Goal: Information Seeking & Learning: Learn about a topic

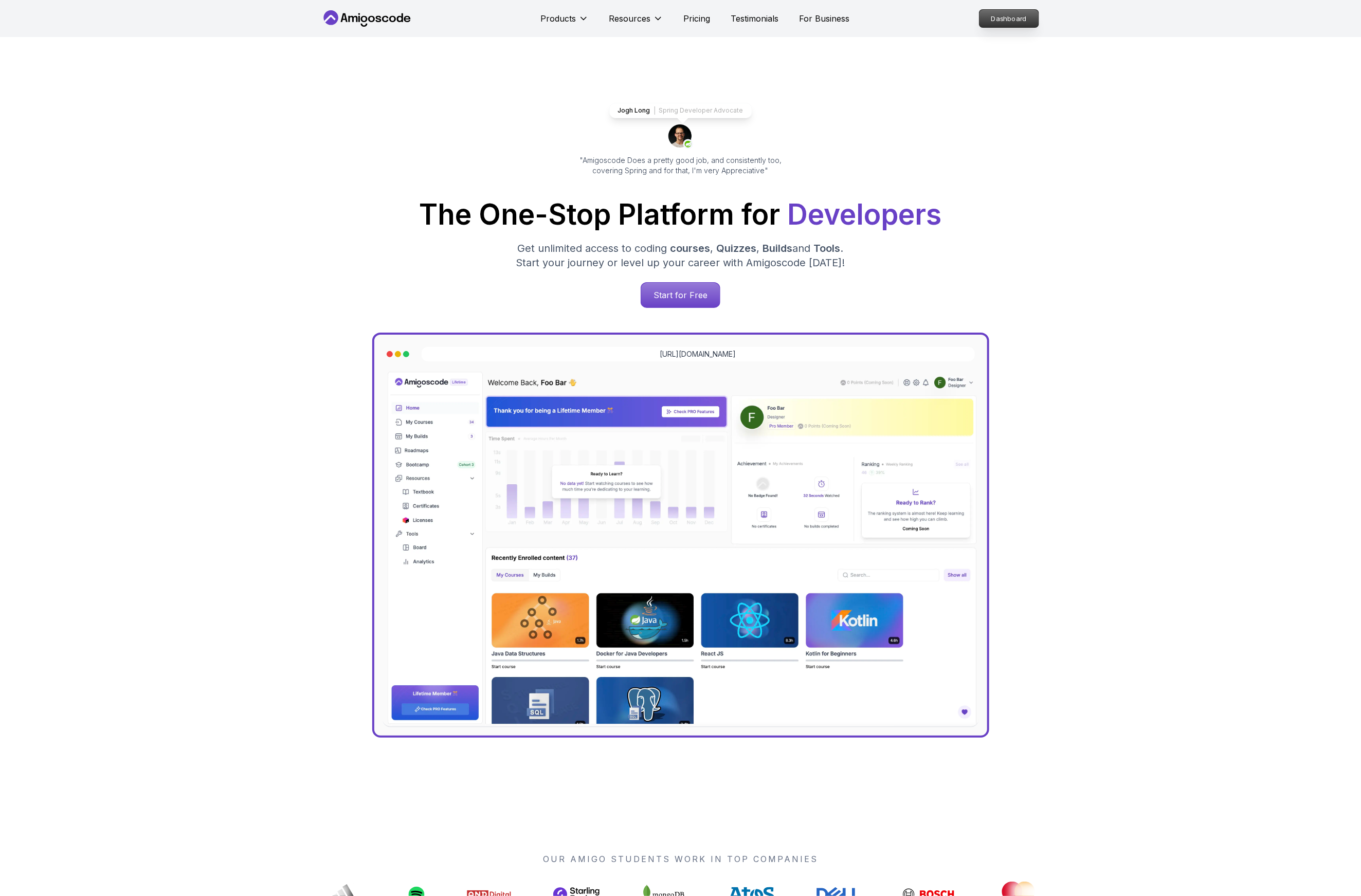
click at [1016, 21] on p "Dashboard" at bounding box center [1009, 18] width 59 height 18
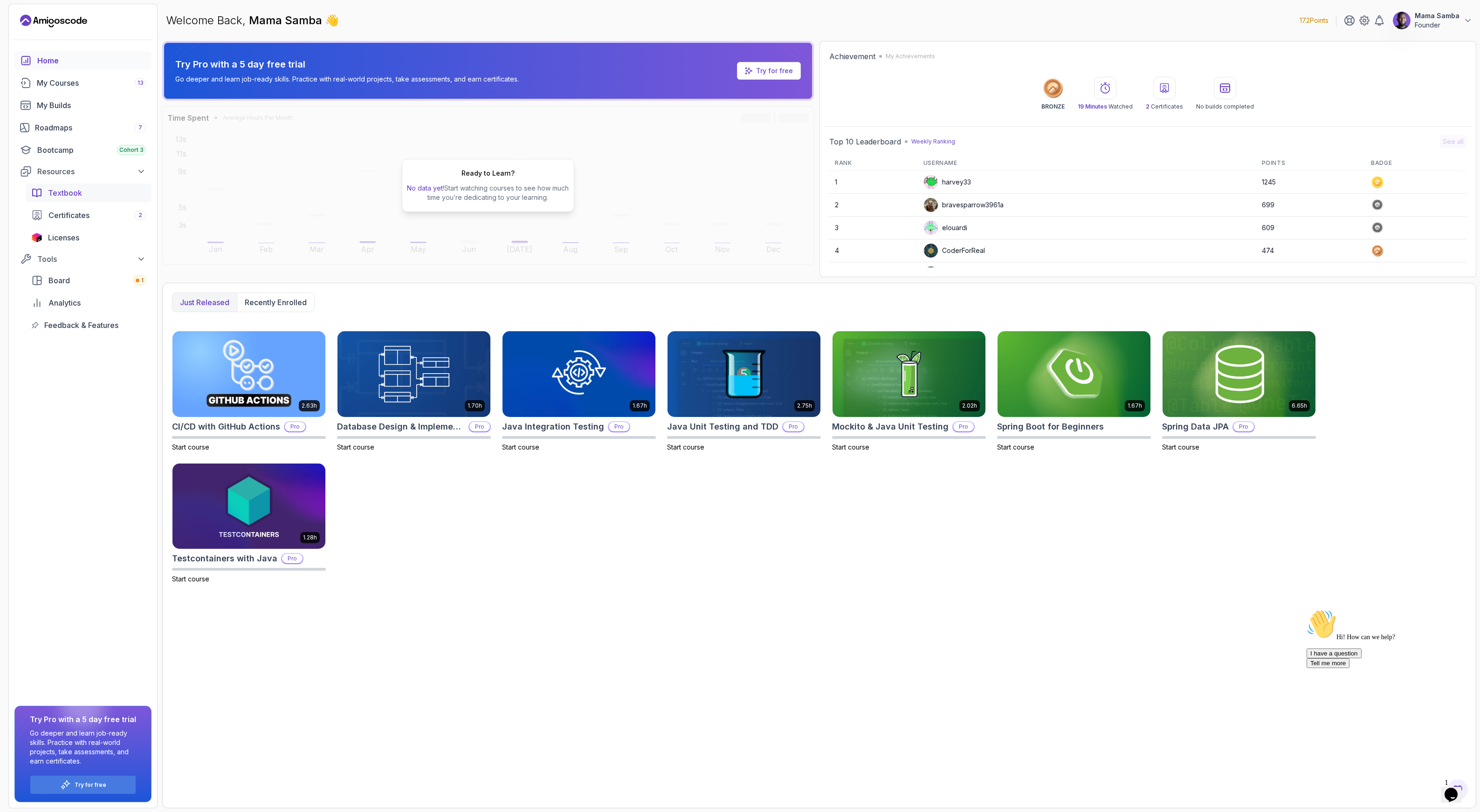
click at [62, 189] on span "Textbook" at bounding box center [65, 192] width 34 height 11
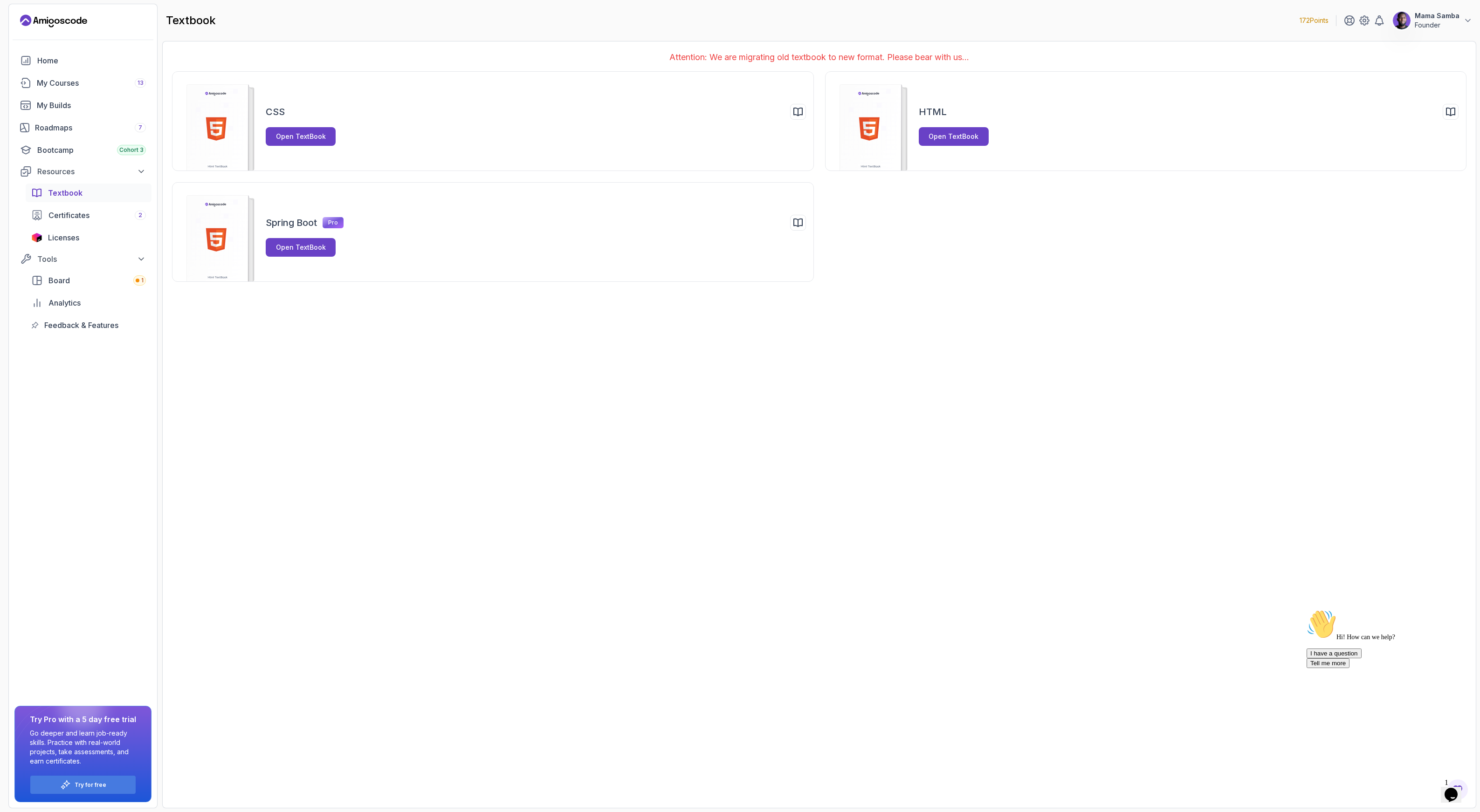
click at [904, 52] on p "Attention: We are migrating old textbook to new format. Please bear with us..." at bounding box center [819, 57] width 1294 height 13
click at [213, 19] on h2 "textbook" at bounding box center [191, 21] width 50 height 15
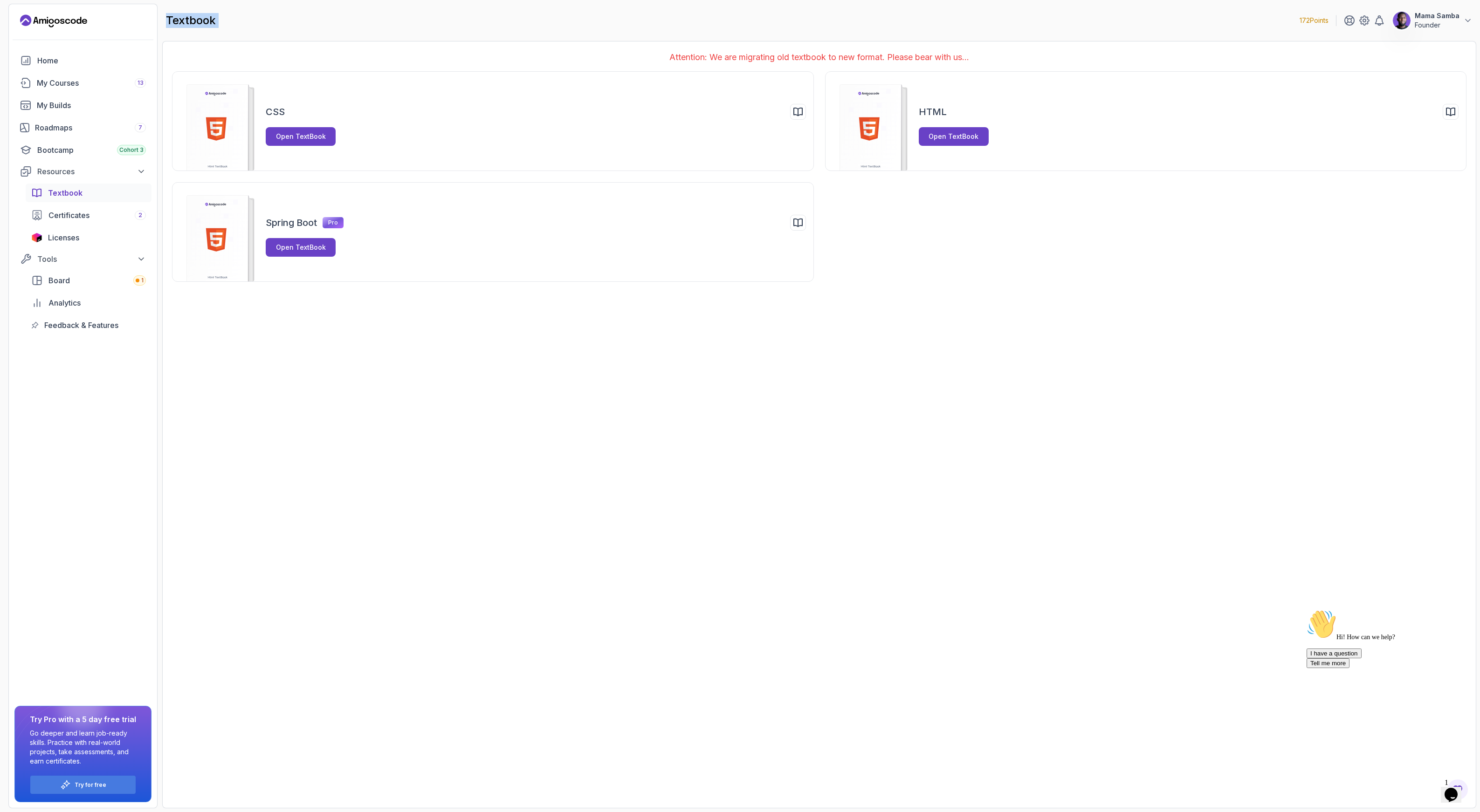
click at [213, 19] on h2 "textbook" at bounding box center [191, 21] width 50 height 15
click at [619, 573] on div "Attention: We are migrating old textbook to new format. Please bear with us... …" at bounding box center [819, 424] width 1314 height 767
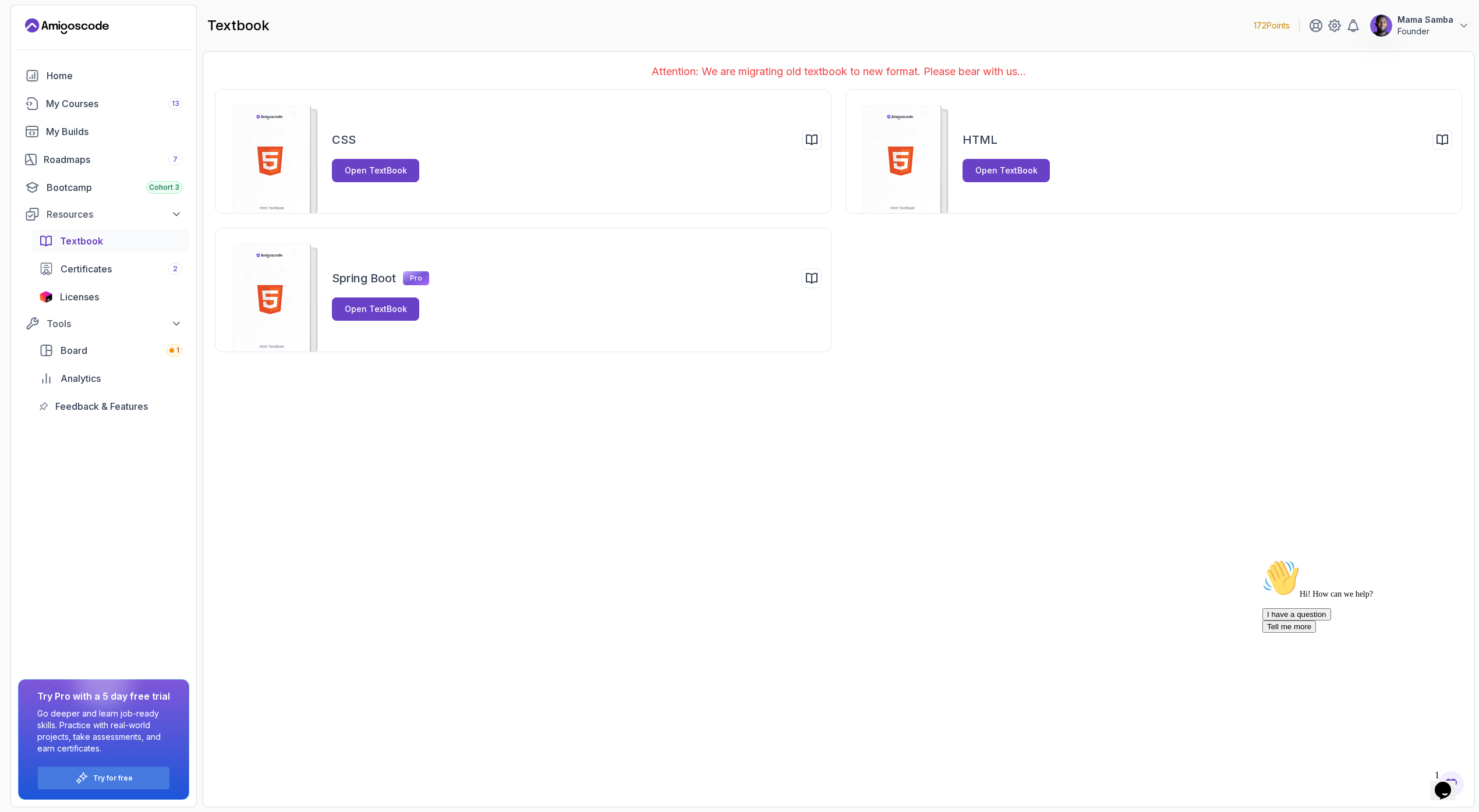
click at [864, 450] on div "Attention: We are migrating old textbook to new format. Please bear with us... …" at bounding box center [838, 429] width 1272 height 756
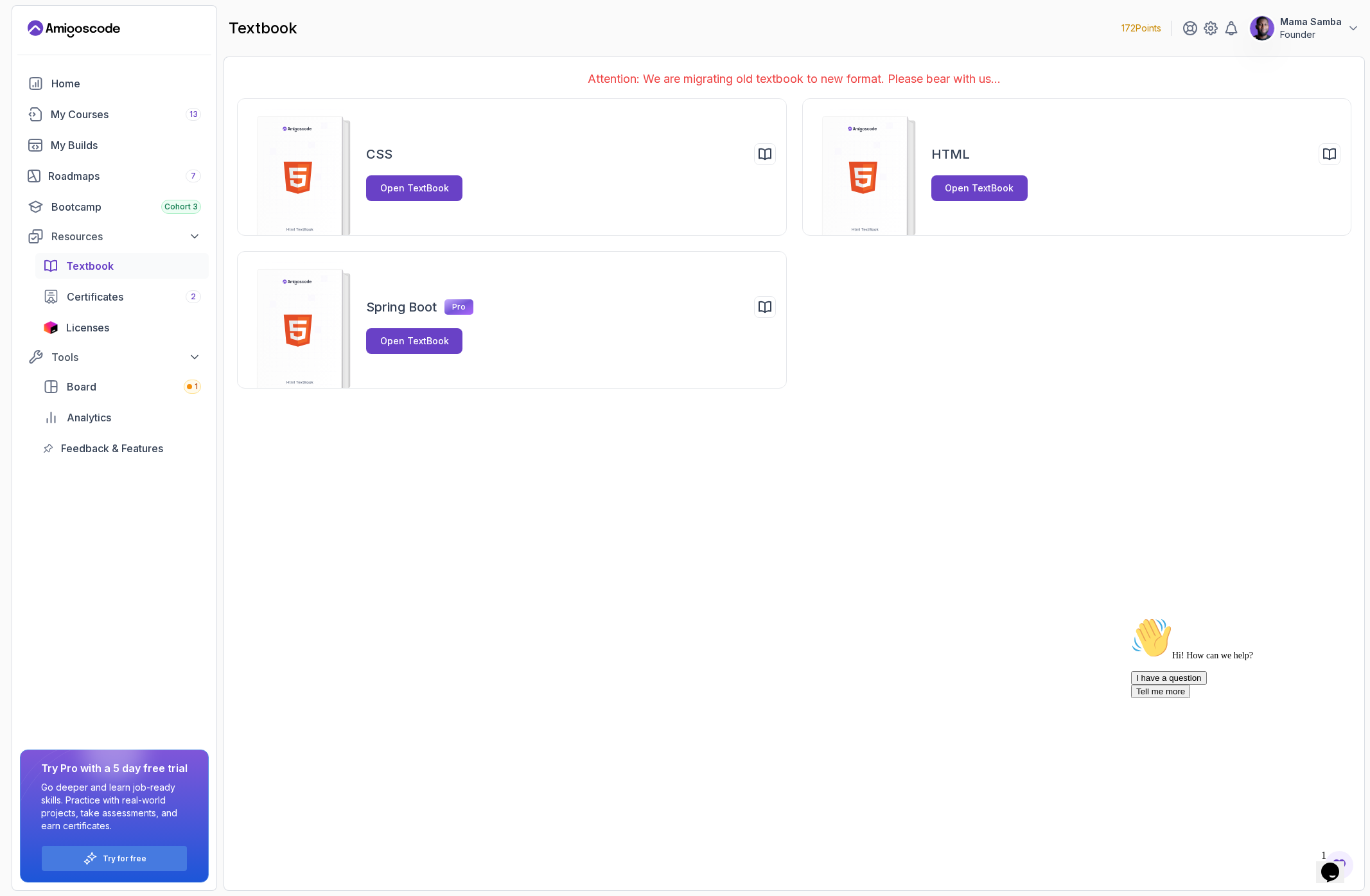
click at [822, 80] on p "Attention: We are migrating old textbook to new format. Please bear with us..." at bounding box center [794, 78] width 1114 height 18
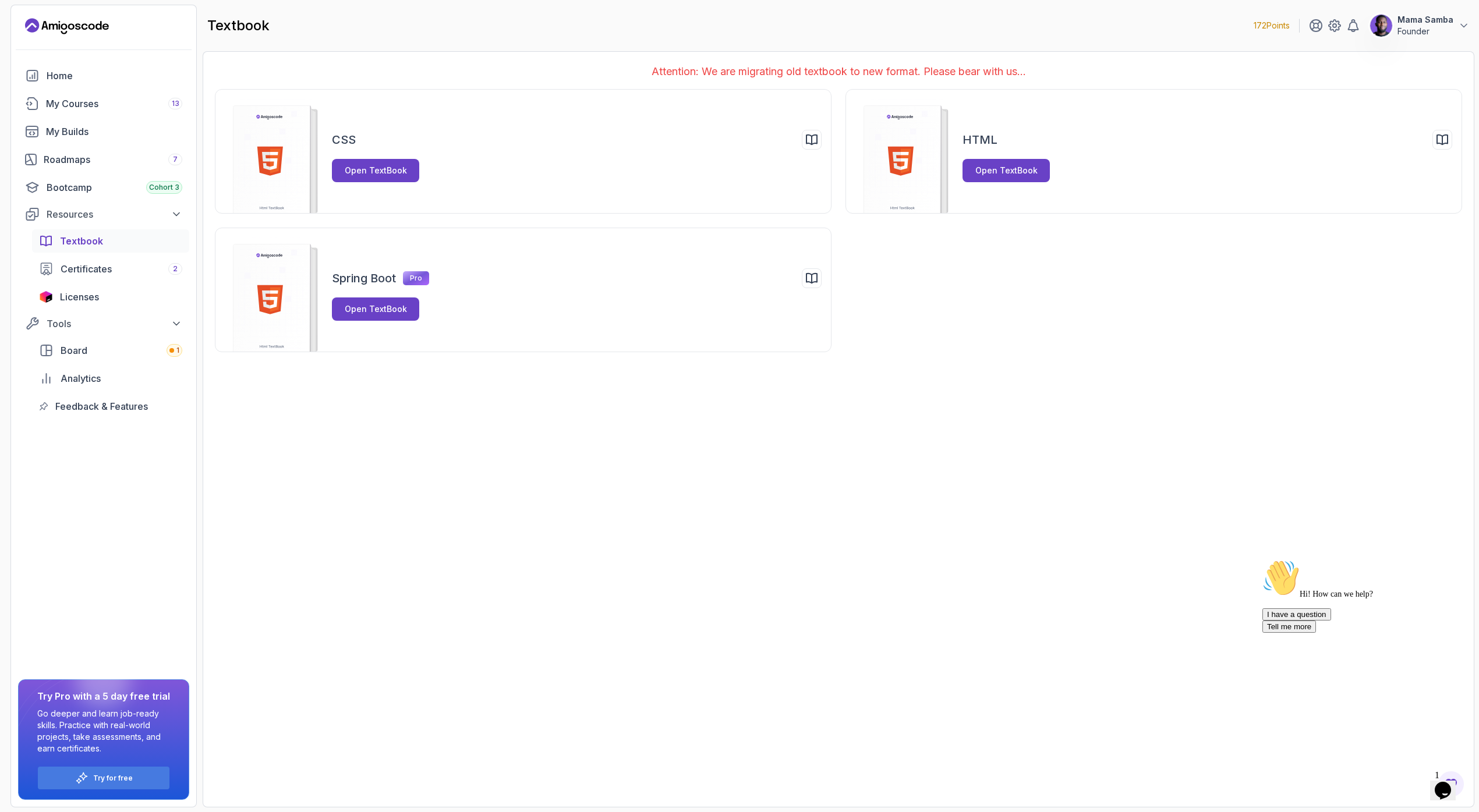
click at [1070, 455] on div "Attention: We are migrating old textbook to new format. Please bear with us... …" at bounding box center [838, 429] width 1272 height 756
click at [398, 169] on div "Open TextBook" at bounding box center [375, 171] width 62 height 11
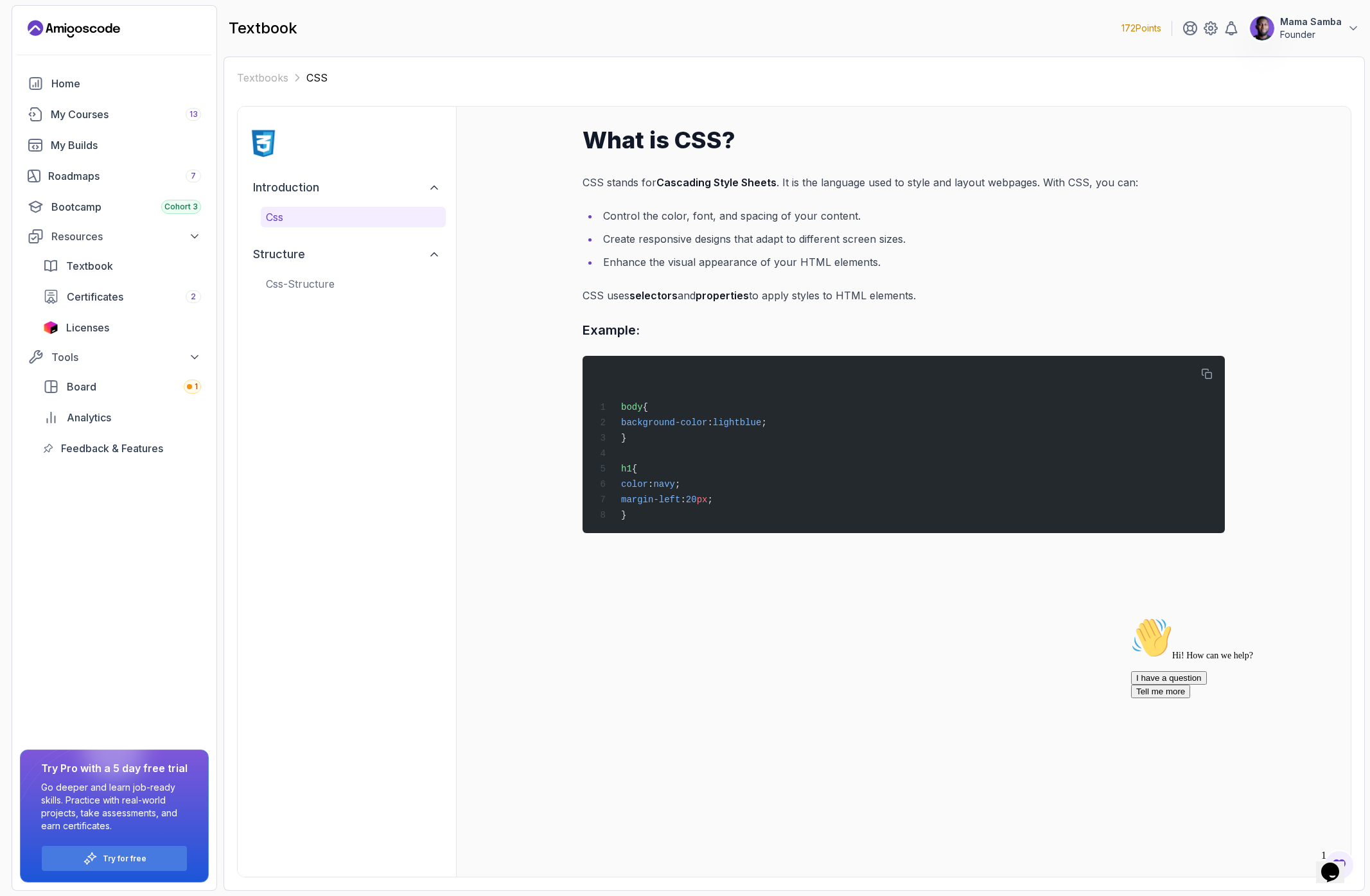
click at [384, 580] on div "introduction css structure css-structure" at bounding box center [347, 492] width 218 height 770
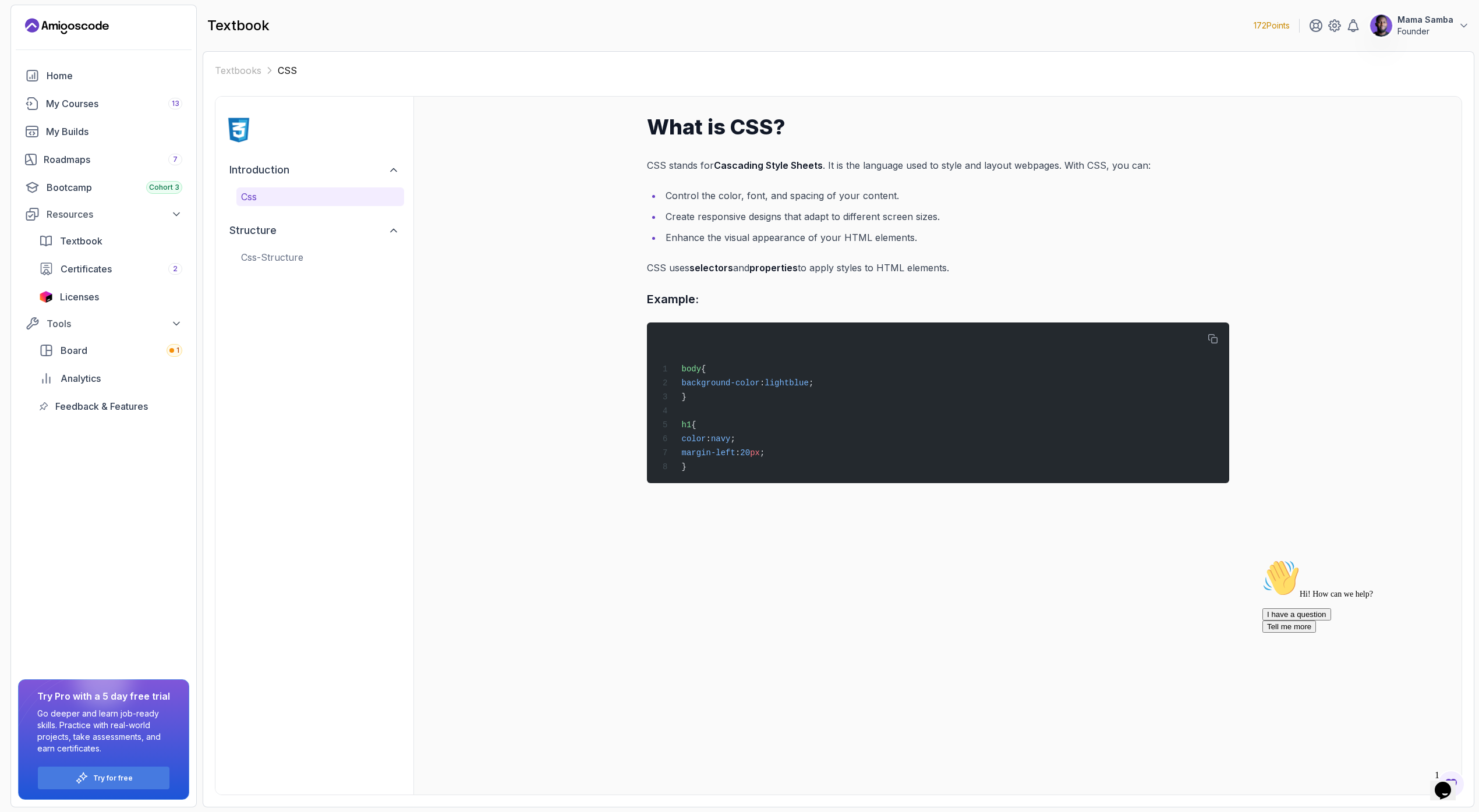
click at [1262, 560] on icon "Chat attention grabber" at bounding box center [1262, 560] width 0 height 0
click at [1412, 782] on icon "Close" at bounding box center [1412, 787] width 0 height 10
